Goal: Task Accomplishment & Management: Use online tool/utility

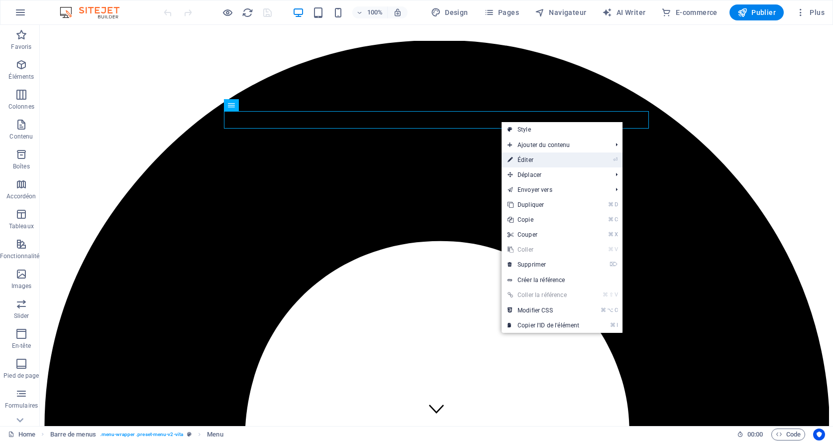
click at [529, 161] on link "⏎ Éditer" at bounding box center [544, 159] width 84 height 15
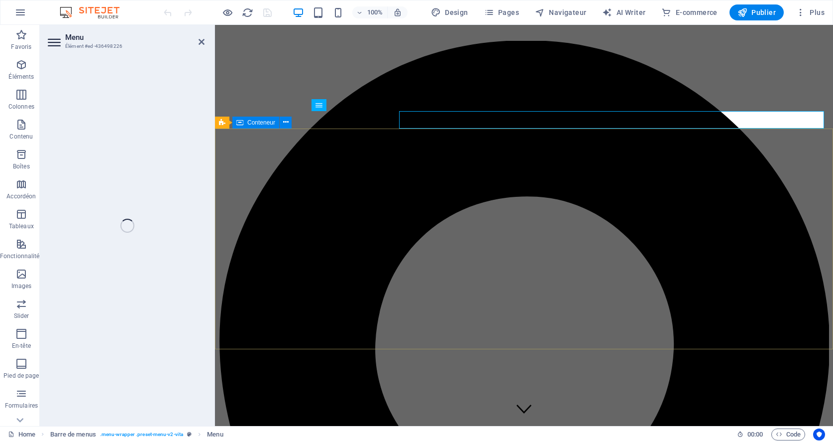
select select
select select "default"
select select "secondary"
select select "primary"
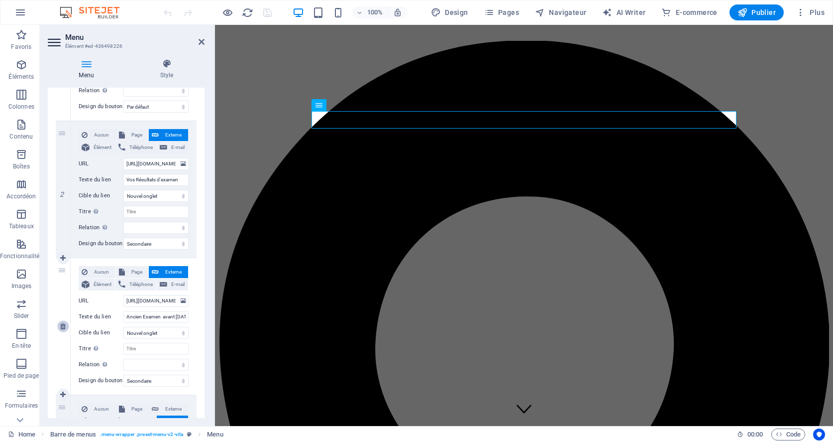
scroll to position [205, 0]
click at [62, 328] on icon at bounding box center [62, 327] width 5 height 7
select select
type input "[EMAIL_ADDRESS][DOMAIN_NAME]"
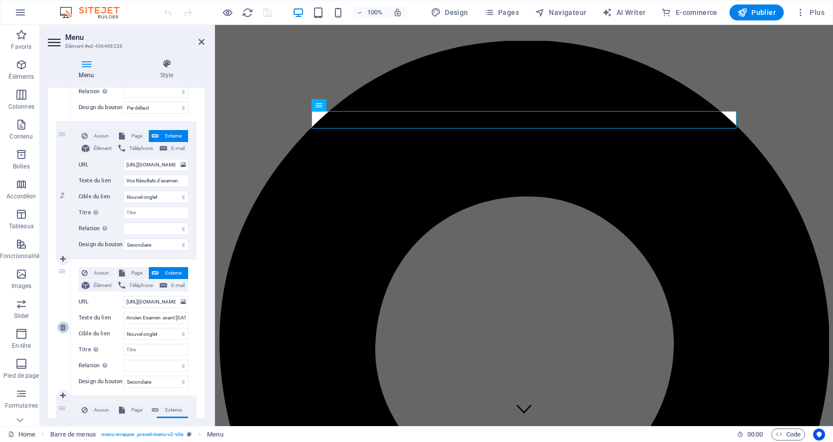
type input "Contact"
select select "primary"
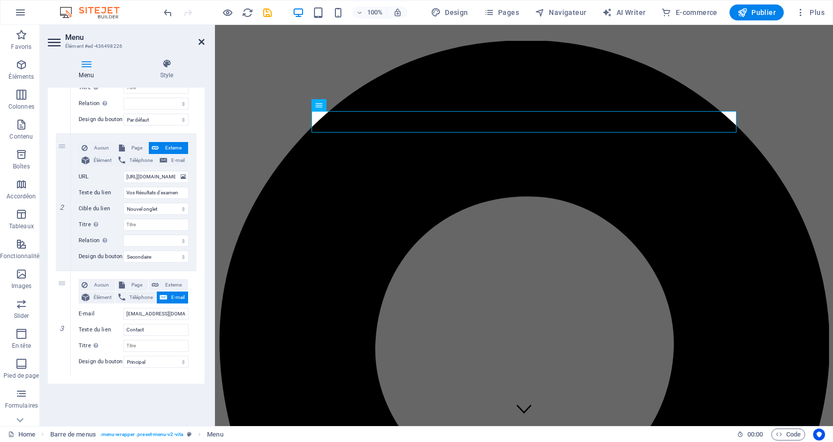
click at [201, 43] on icon at bounding box center [202, 42] width 6 height 8
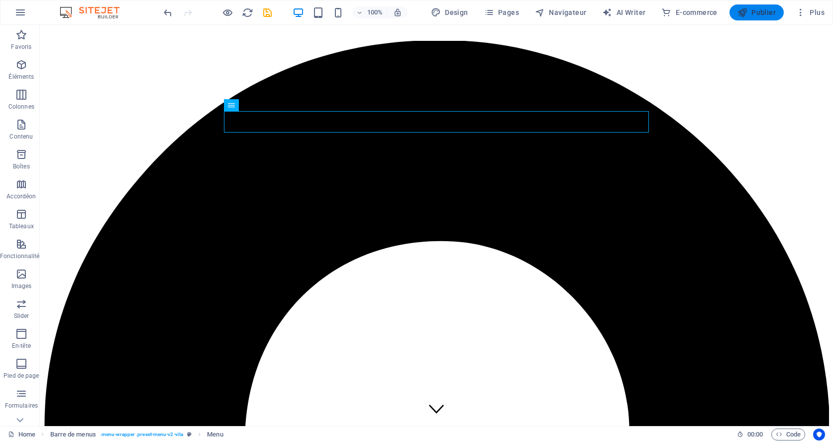
click at [755, 15] on span "Publier" at bounding box center [757, 12] width 38 height 10
checkbox input "false"
